Goal: Transaction & Acquisition: Obtain resource

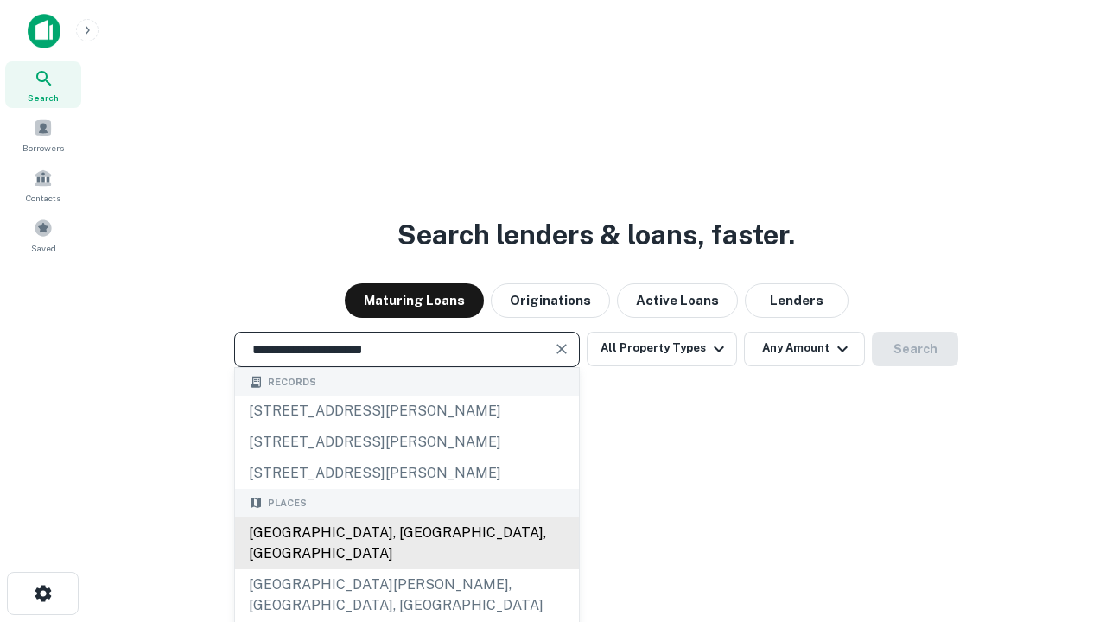
click at [406, 569] on div "Santa Monica, CA, USA" at bounding box center [407, 544] width 344 height 52
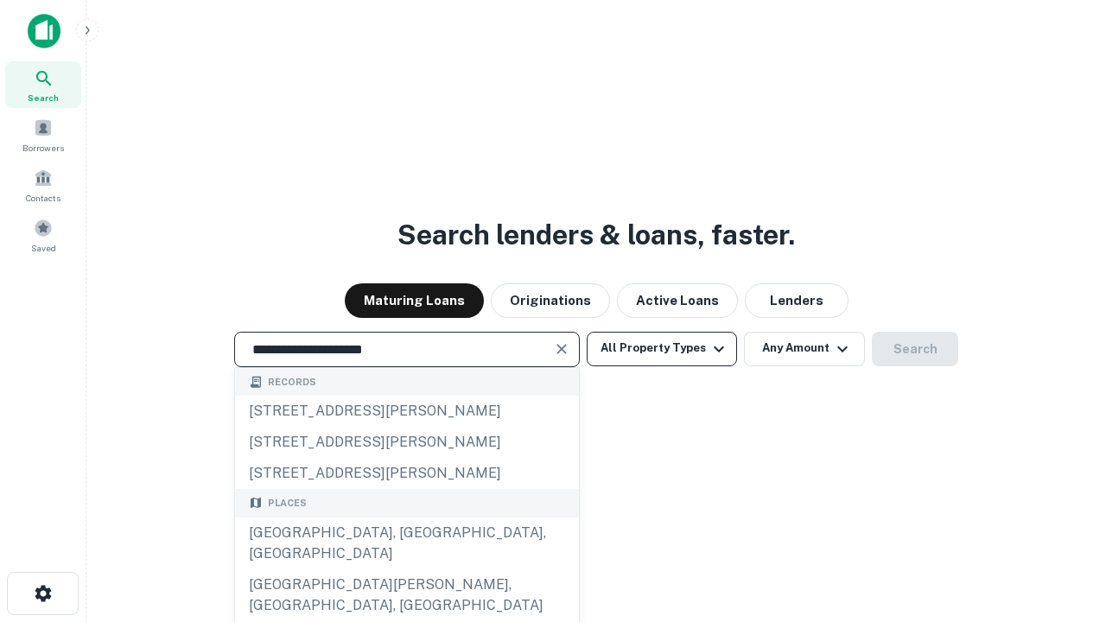
type input "**********"
click at [662, 348] on button "All Property Types" at bounding box center [662, 349] width 150 height 35
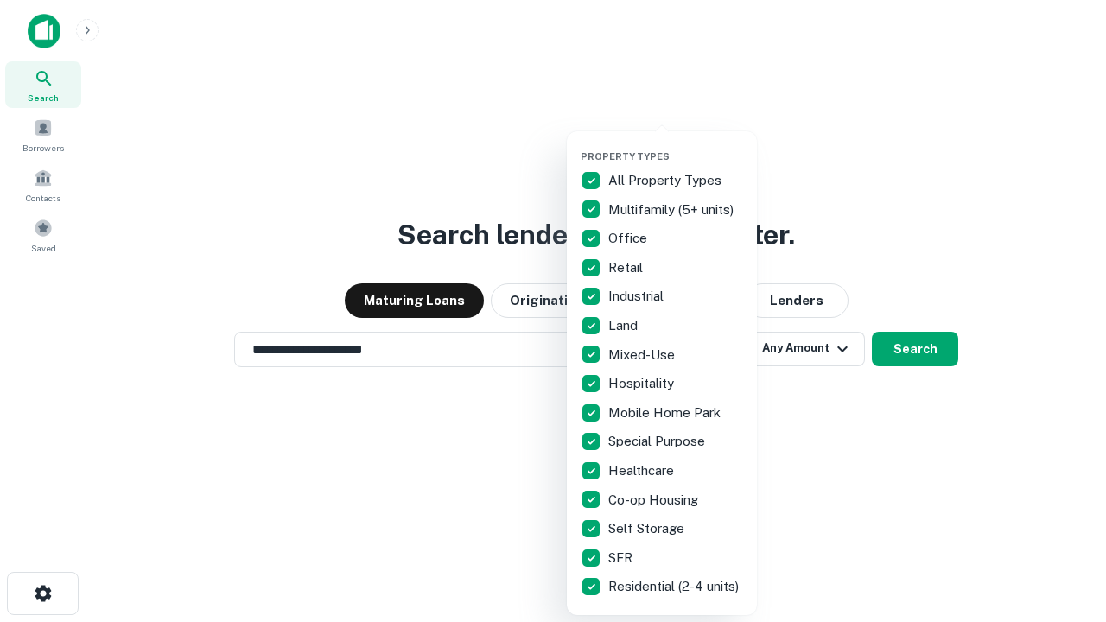
click at [676, 145] on button "button" at bounding box center [676, 145] width 190 height 1
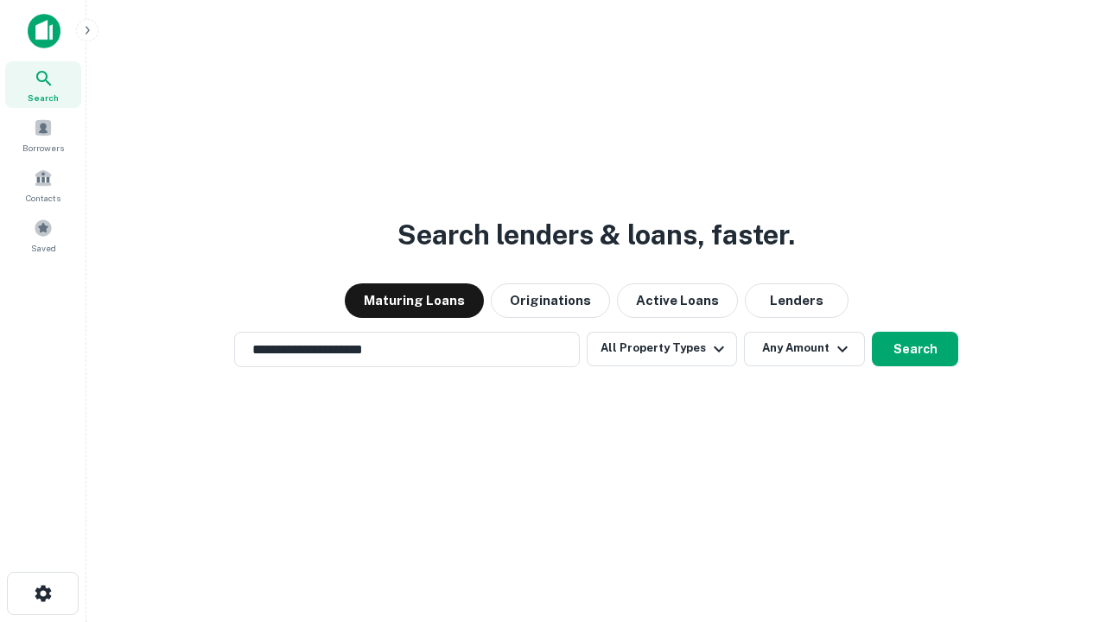
scroll to position [27, 0]
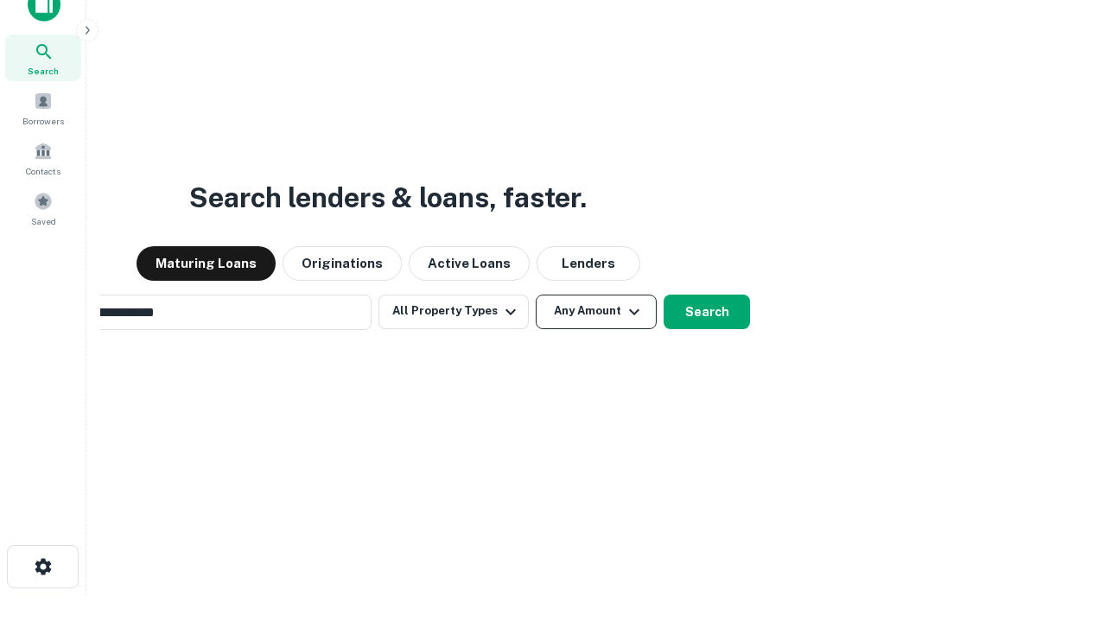
click at [536, 295] on button "Any Amount" at bounding box center [596, 312] width 121 height 35
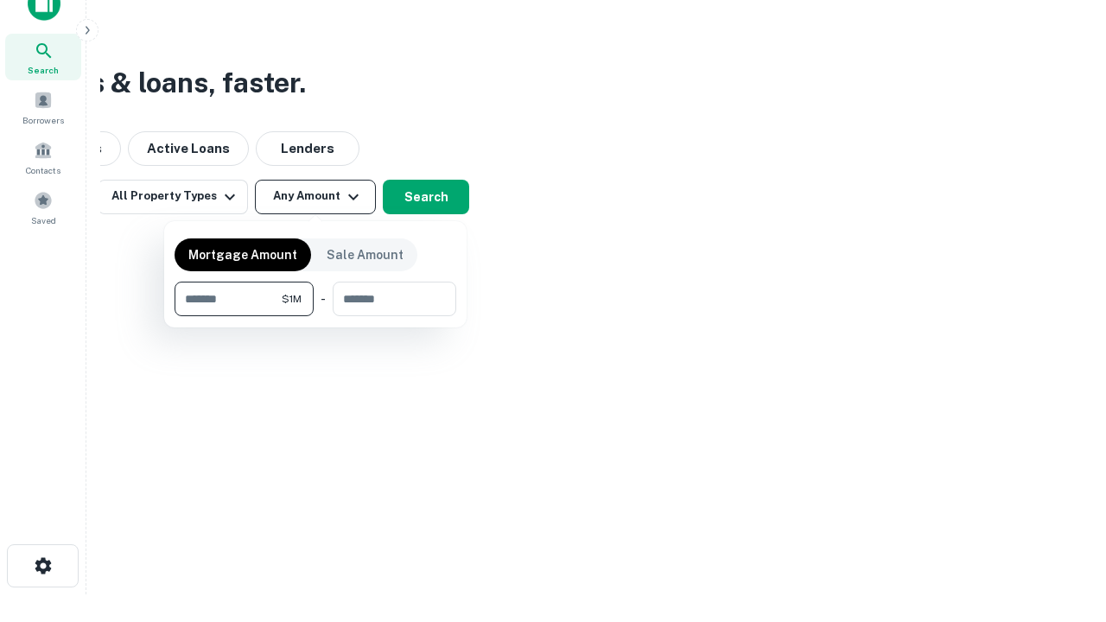
type input "*******"
click at [315, 316] on button "button" at bounding box center [316, 316] width 282 height 1
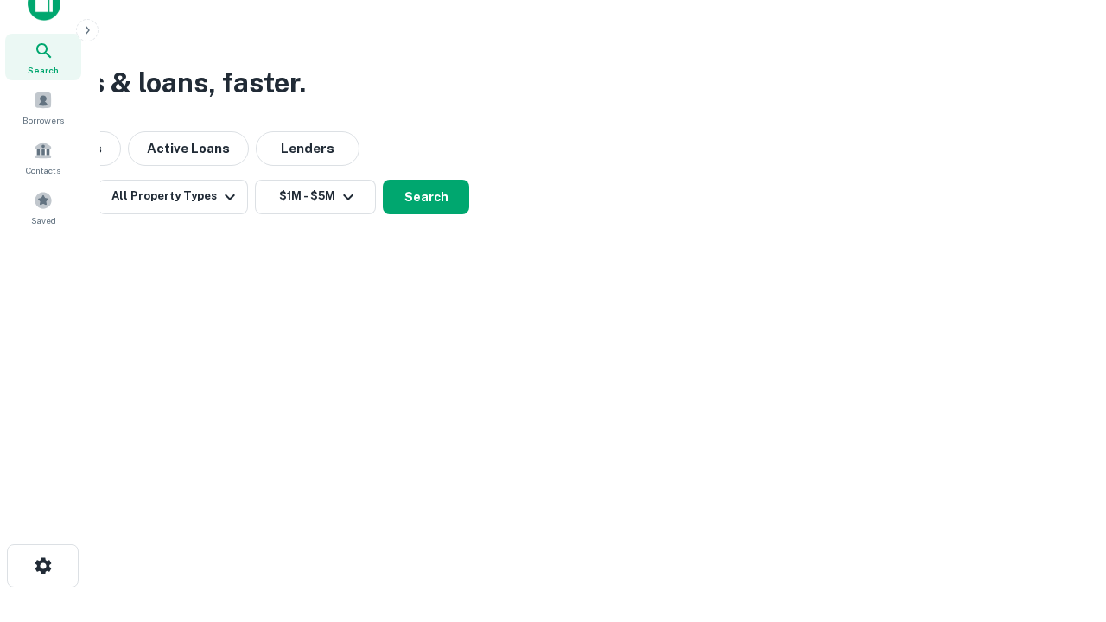
scroll to position [27, 0]
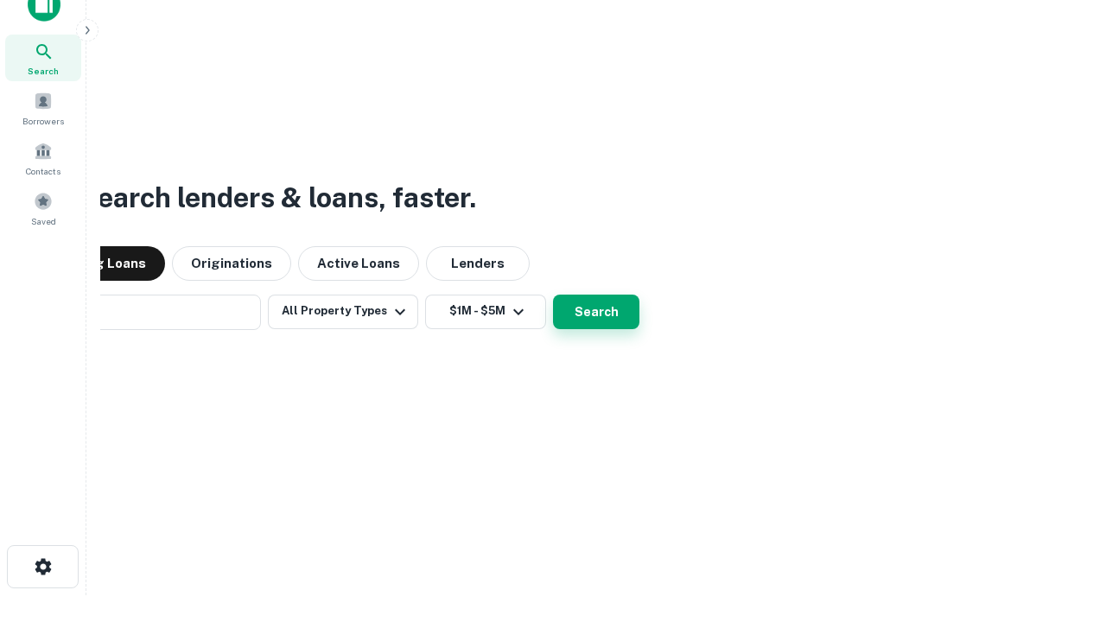
click at [553, 295] on button "Search" at bounding box center [596, 312] width 86 height 35
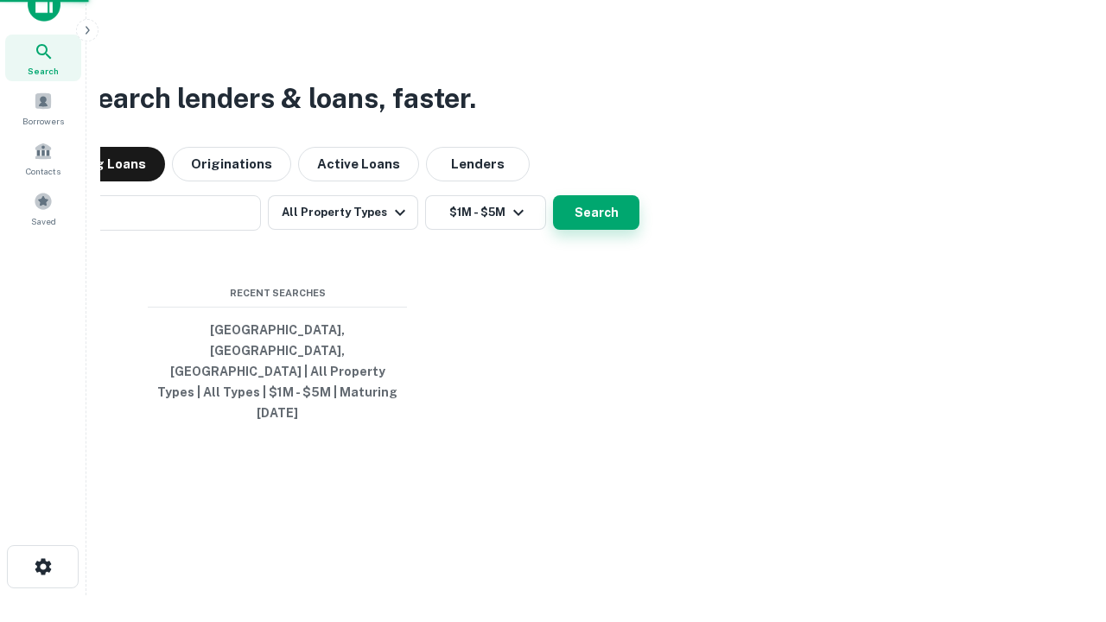
scroll to position [28, 0]
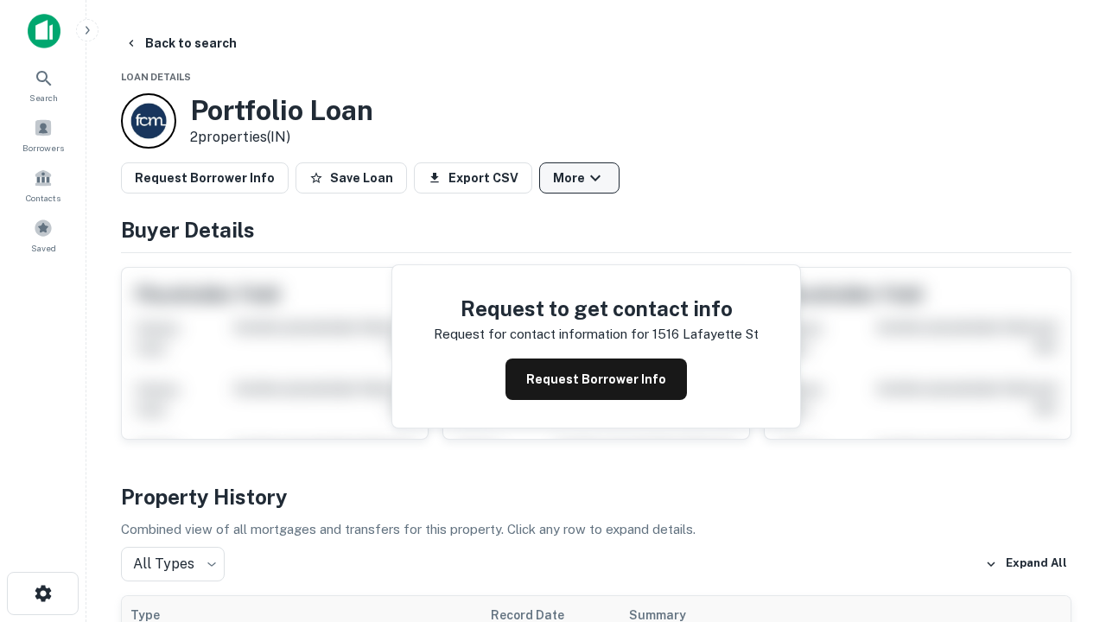
click at [579, 178] on button "More" at bounding box center [579, 177] width 80 height 31
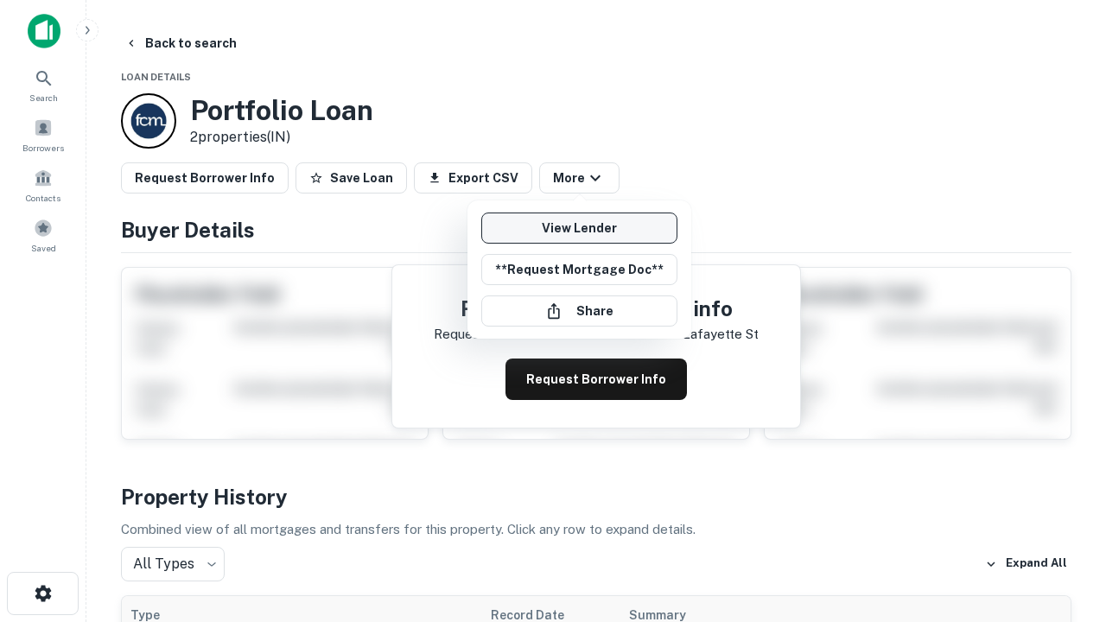
click at [579, 228] on link "View Lender" at bounding box center [579, 228] width 196 height 31
